Goal: Find specific page/section: Find specific page/section

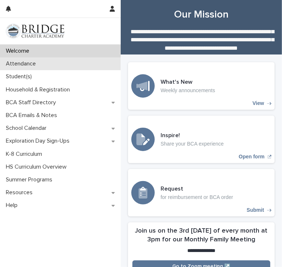
click at [30, 63] on p "Attendance" at bounding box center [22, 63] width 39 height 7
